Goal: Book appointment/travel/reservation

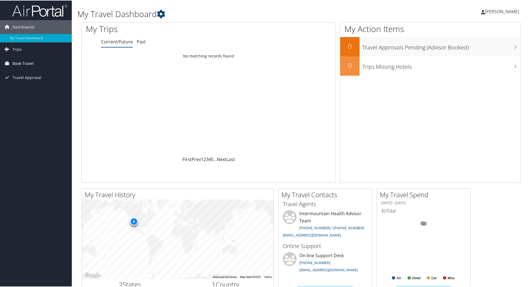
click at [20, 62] on span "Book Travel" at bounding box center [22, 63] width 21 height 14
click at [35, 91] on link "Book/Manage Online Trips" at bounding box center [36, 90] width 72 height 8
